Goal: Transaction & Acquisition: Purchase product/service

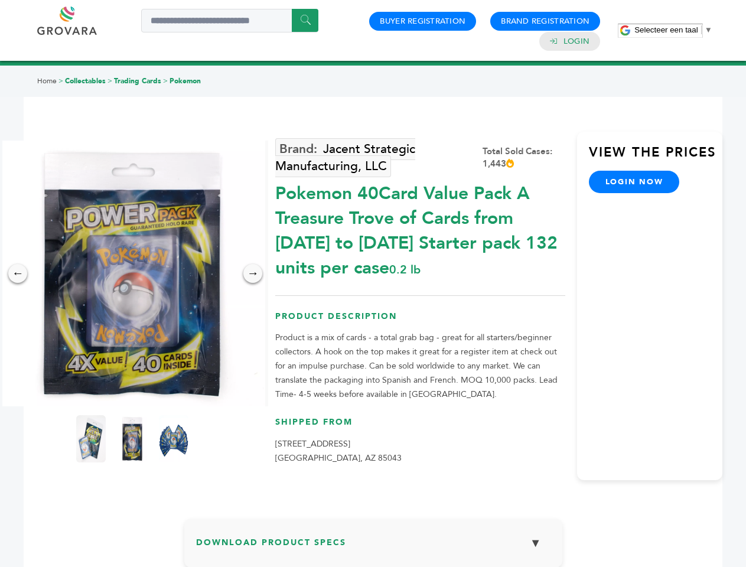
click at [673, 30] on span "Selecteer een taal" at bounding box center [665, 29] width 63 height 9
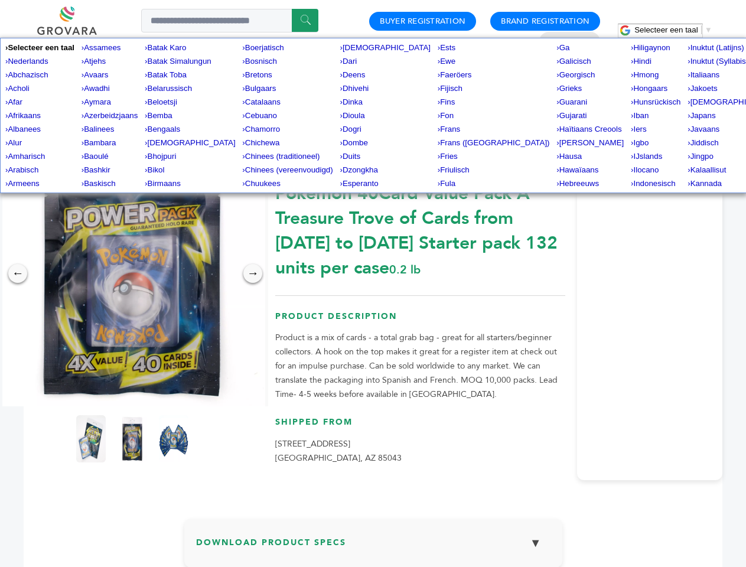
click at [132, 273] on img at bounding box center [132, 274] width 266 height 266
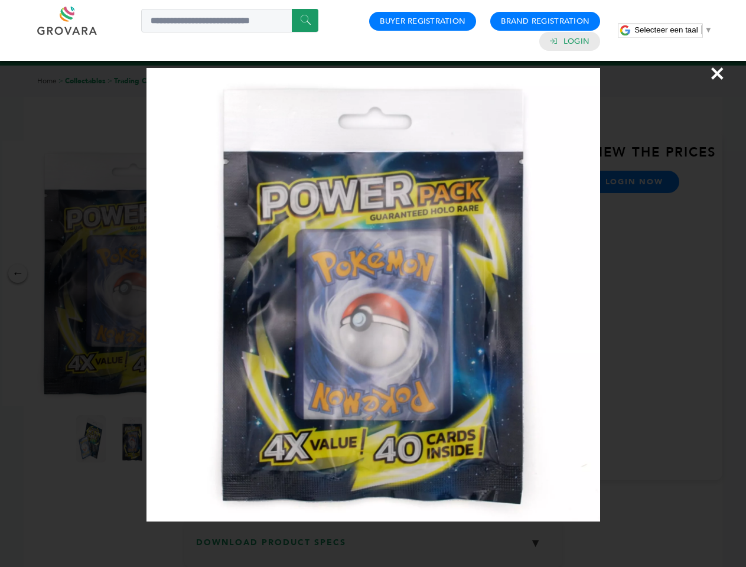
click at [18, 273] on div "×" at bounding box center [373, 283] width 746 height 567
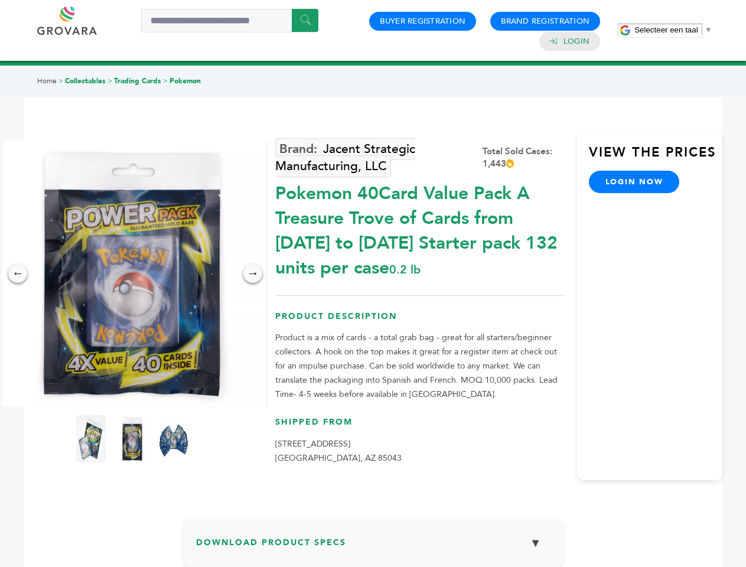
click at [253, 273] on div "→" at bounding box center [252, 273] width 19 height 19
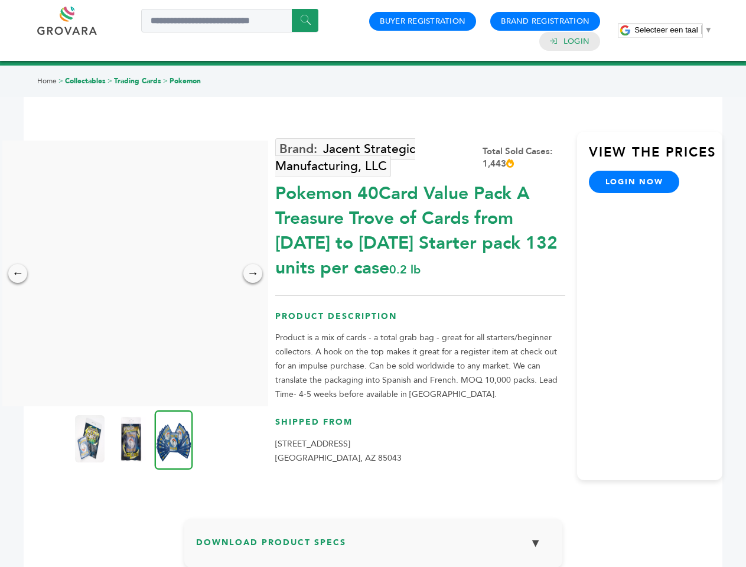
click at [91, 439] on img at bounding box center [90, 438] width 30 height 47
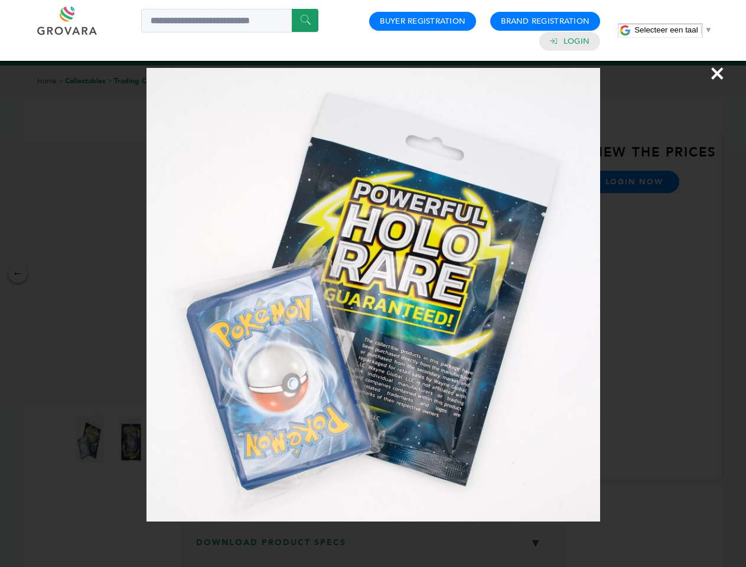
click at [132, 439] on div "×" at bounding box center [373, 283] width 746 height 567
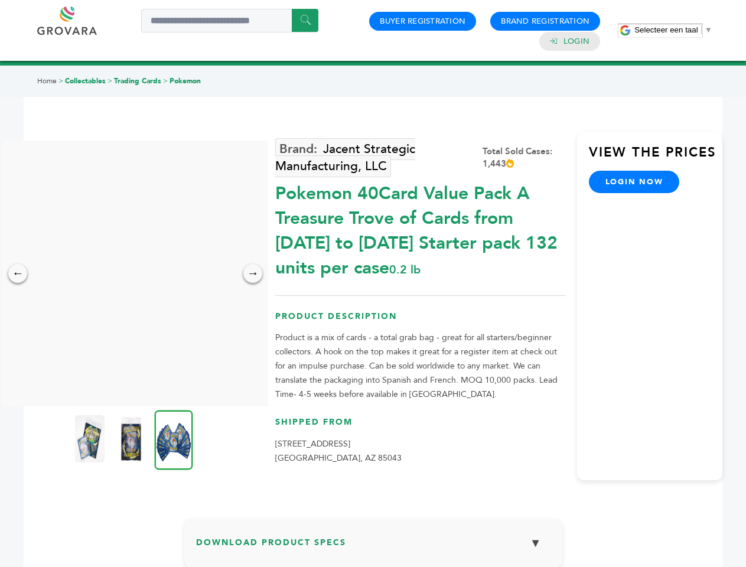
click at [174, 439] on img at bounding box center [174, 440] width 38 height 60
click at [0, 0] on div "×" at bounding box center [0, 0] width 0 height 0
